Goal: Information Seeking & Learning: Learn about a topic

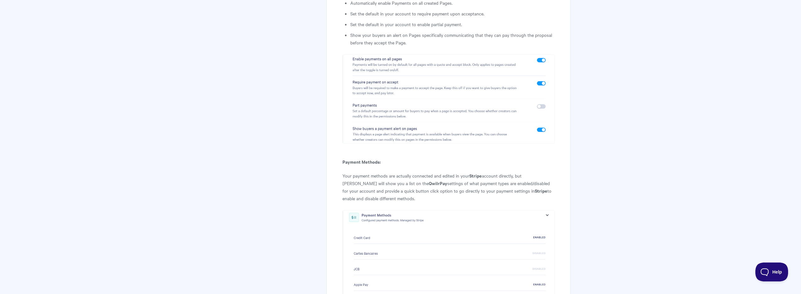
scroll to position [2710, 0]
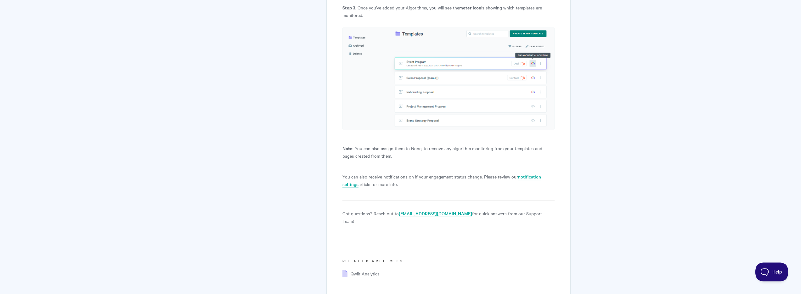
scroll to position [2686, 0]
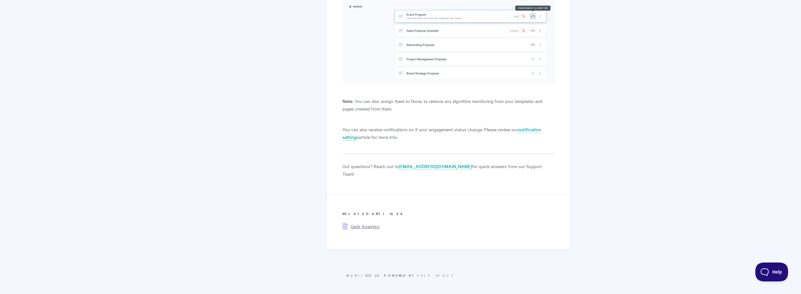
click at [373, 227] on span "Qwilr Analytics" at bounding box center [365, 226] width 29 height 6
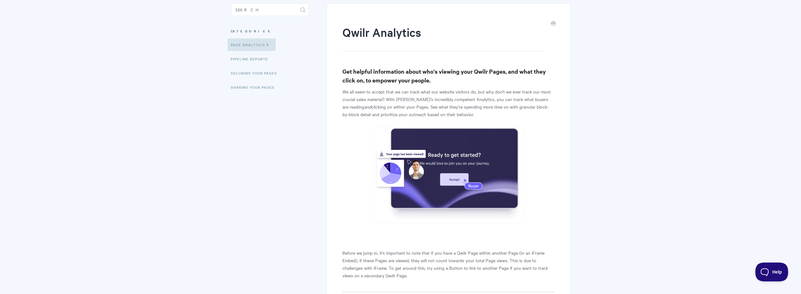
scroll to position [77, 0]
